Goal: Navigation & Orientation: Locate item on page

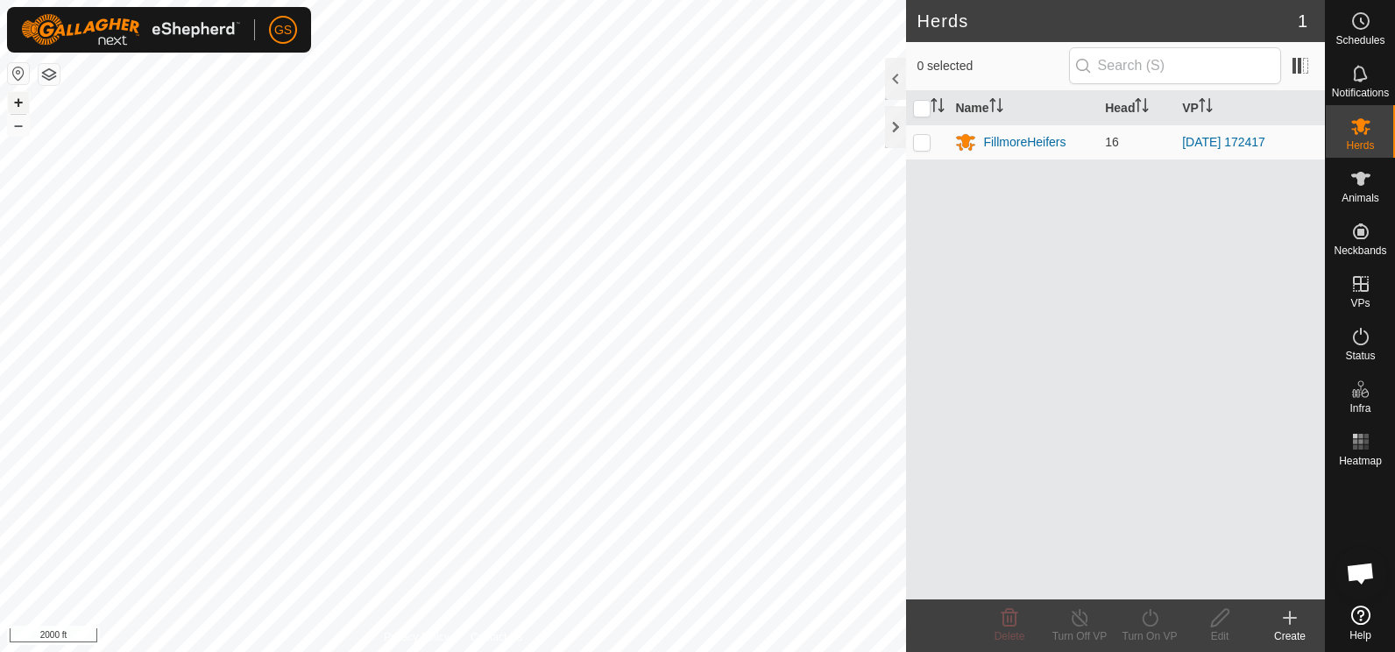
click at [18, 103] on button "+" at bounding box center [18, 102] width 21 height 21
click at [20, 101] on button "+" at bounding box center [18, 102] width 21 height 21
click at [18, 102] on button "+" at bounding box center [18, 102] width 21 height 21
click at [18, 103] on button "+" at bounding box center [18, 102] width 21 height 21
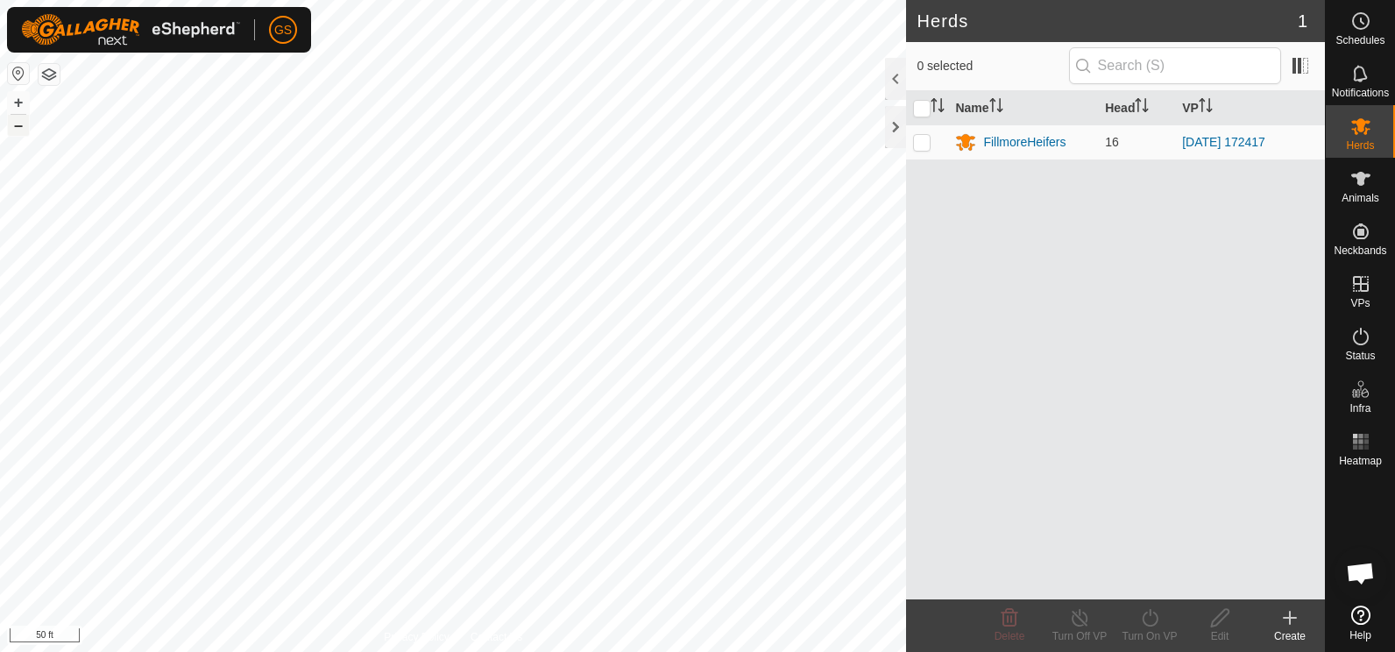
click at [15, 126] on button "–" at bounding box center [18, 125] width 21 height 21
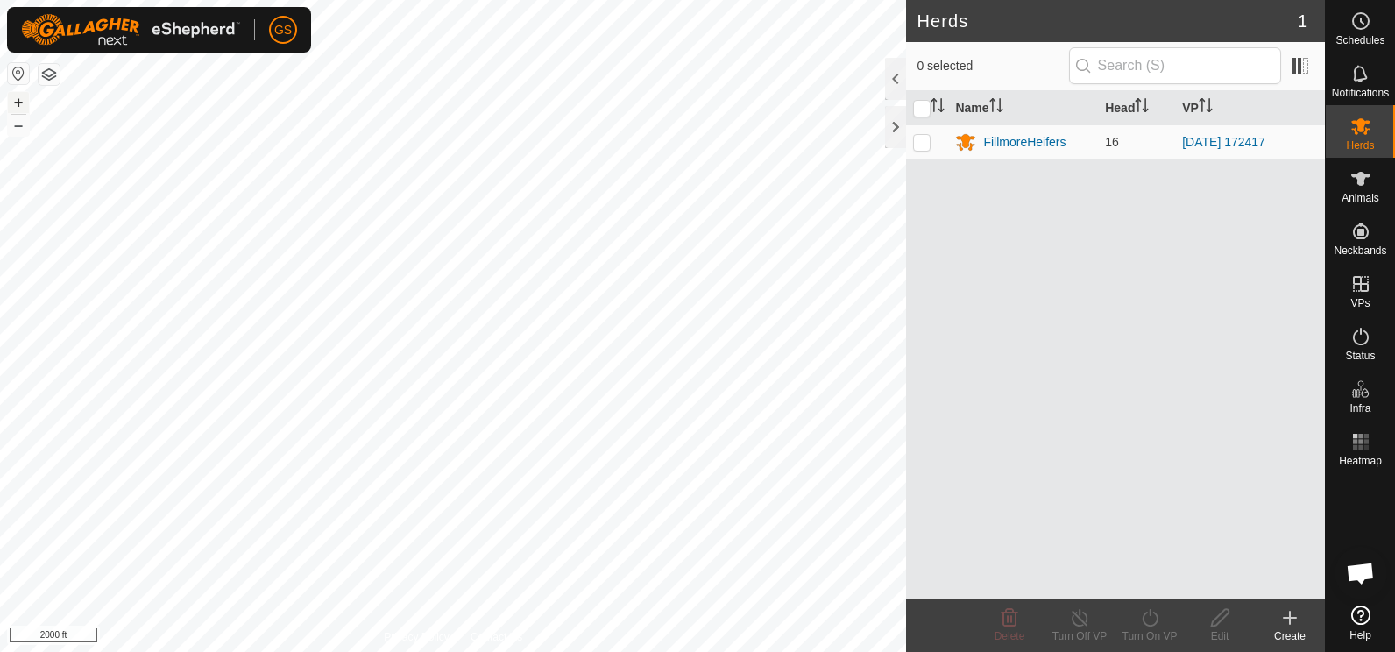
click at [21, 102] on button "+" at bounding box center [18, 102] width 21 height 21
click at [18, 124] on button "–" at bounding box center [18, 125] width 21 height 21
